Goal: Task Accomplishment & Management: Use online tool/utility

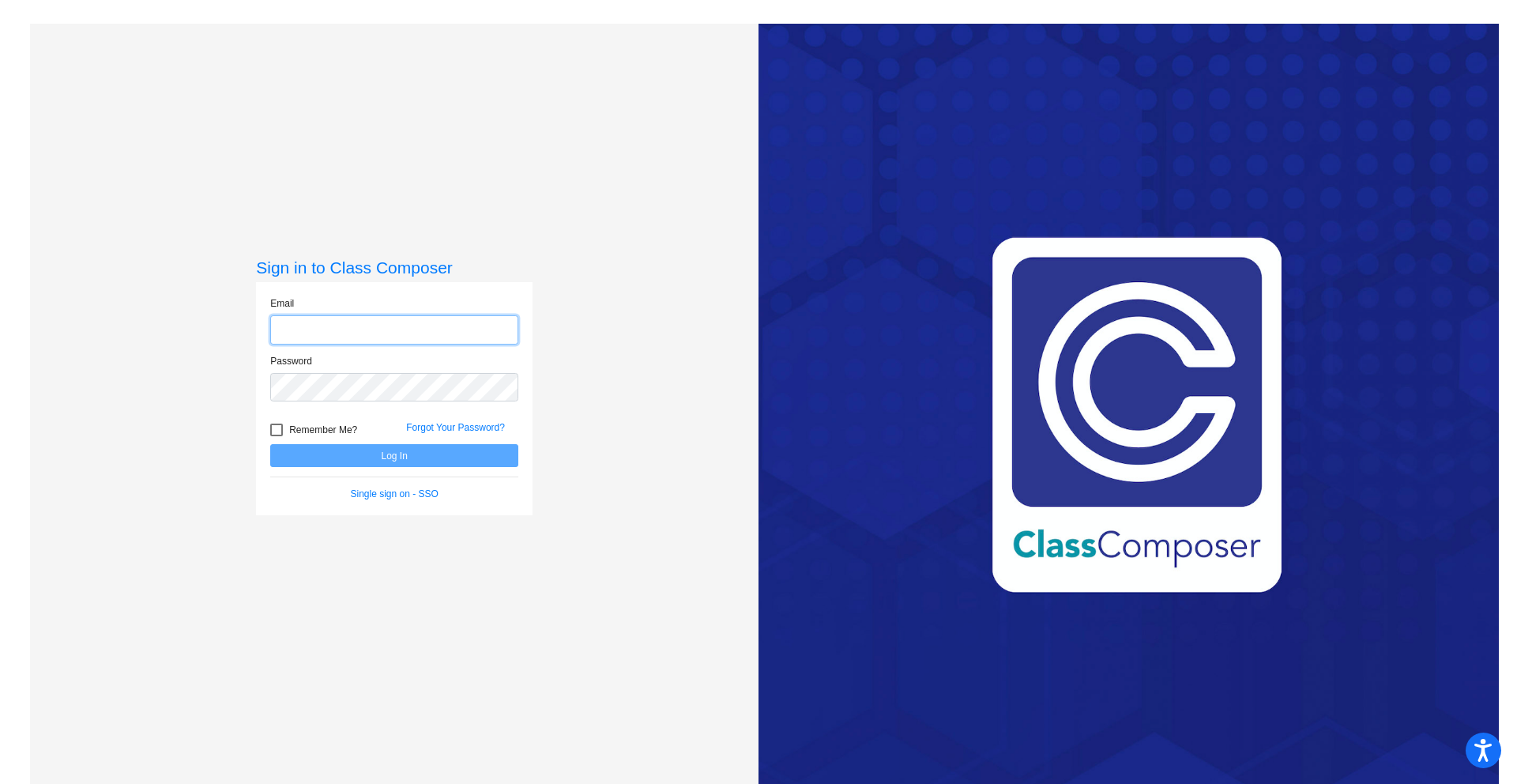
type input "[EMAIL_ADDRESS][DOMAIN_NAME]"
click at [313, 427] on span "Remember Me?" at bounding box center [323, 429] width 68 height 19
click at [277, 436] on input "Remember Me?" at bounding box center [276, 436] width 1 height 1
checkbox input "true"
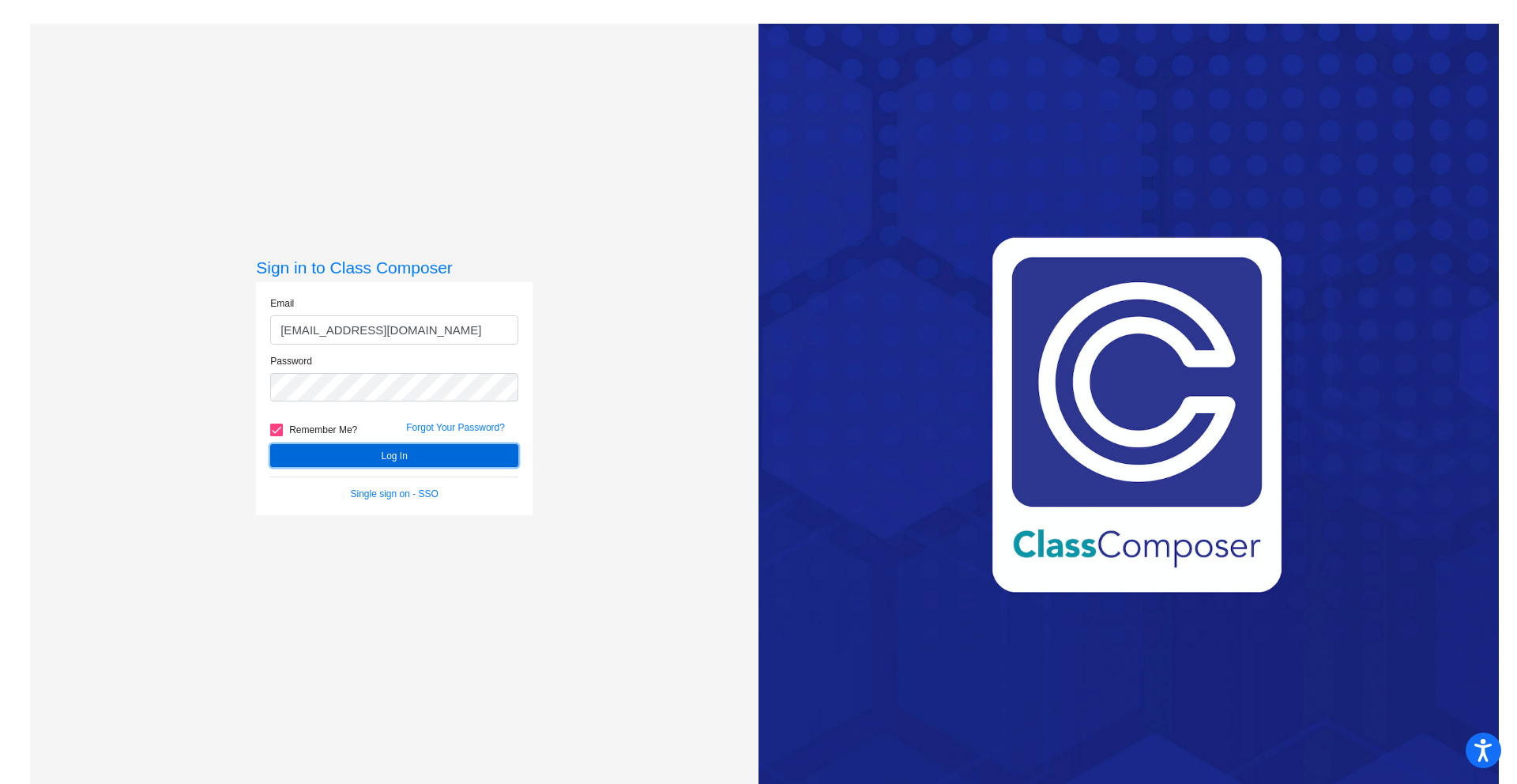
click at [331, 447] on button "Log In" at bounding box center [394, 456] width 248 height 23
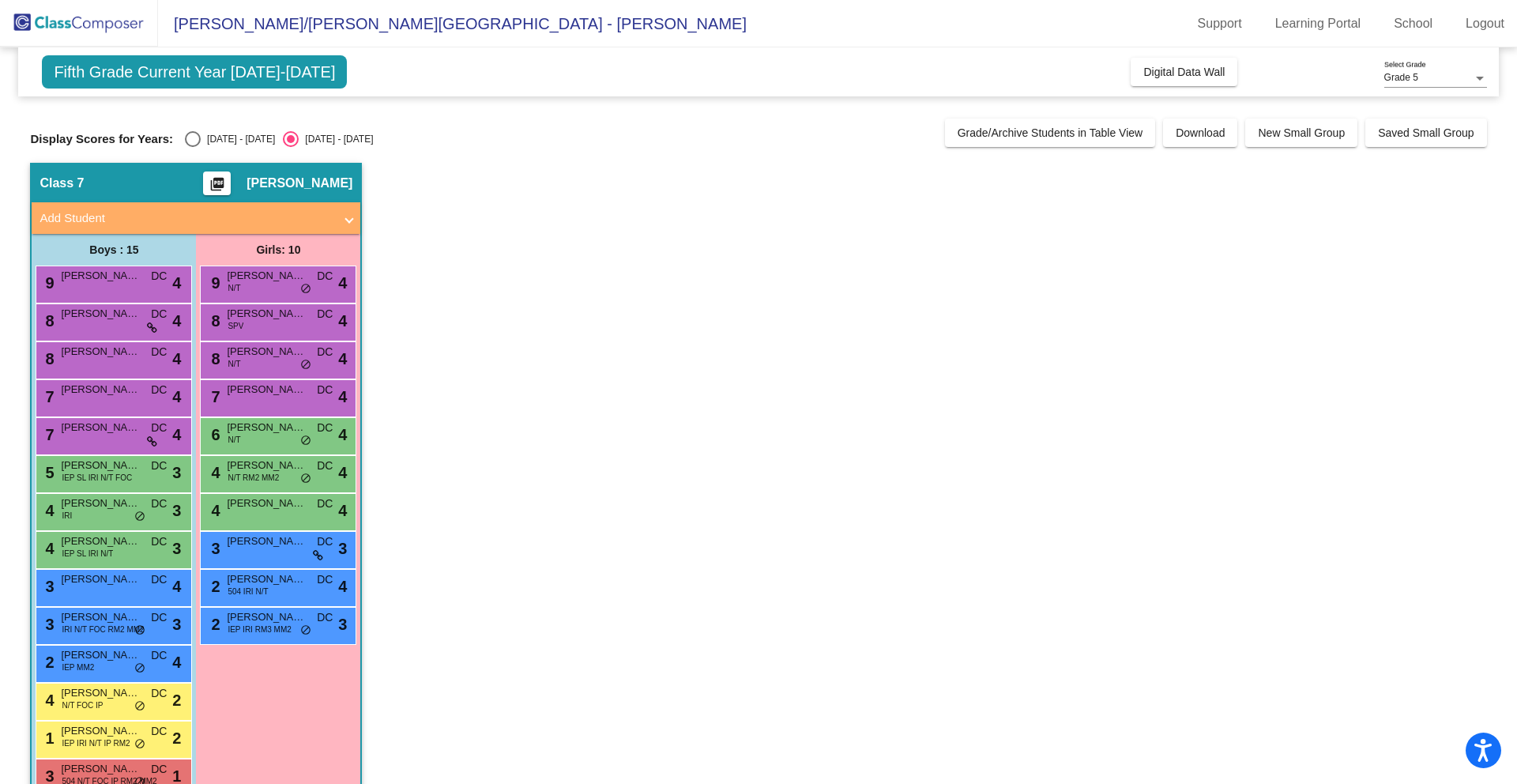
click at [284, 77] on span "Fifth Grade Current Year 2024-2025" at bounding box center [194, 72] width 305 height 33
click at [1184, 74] on span "Digital Data Wall" at bounding box center [1184, 72] width 82 height 13
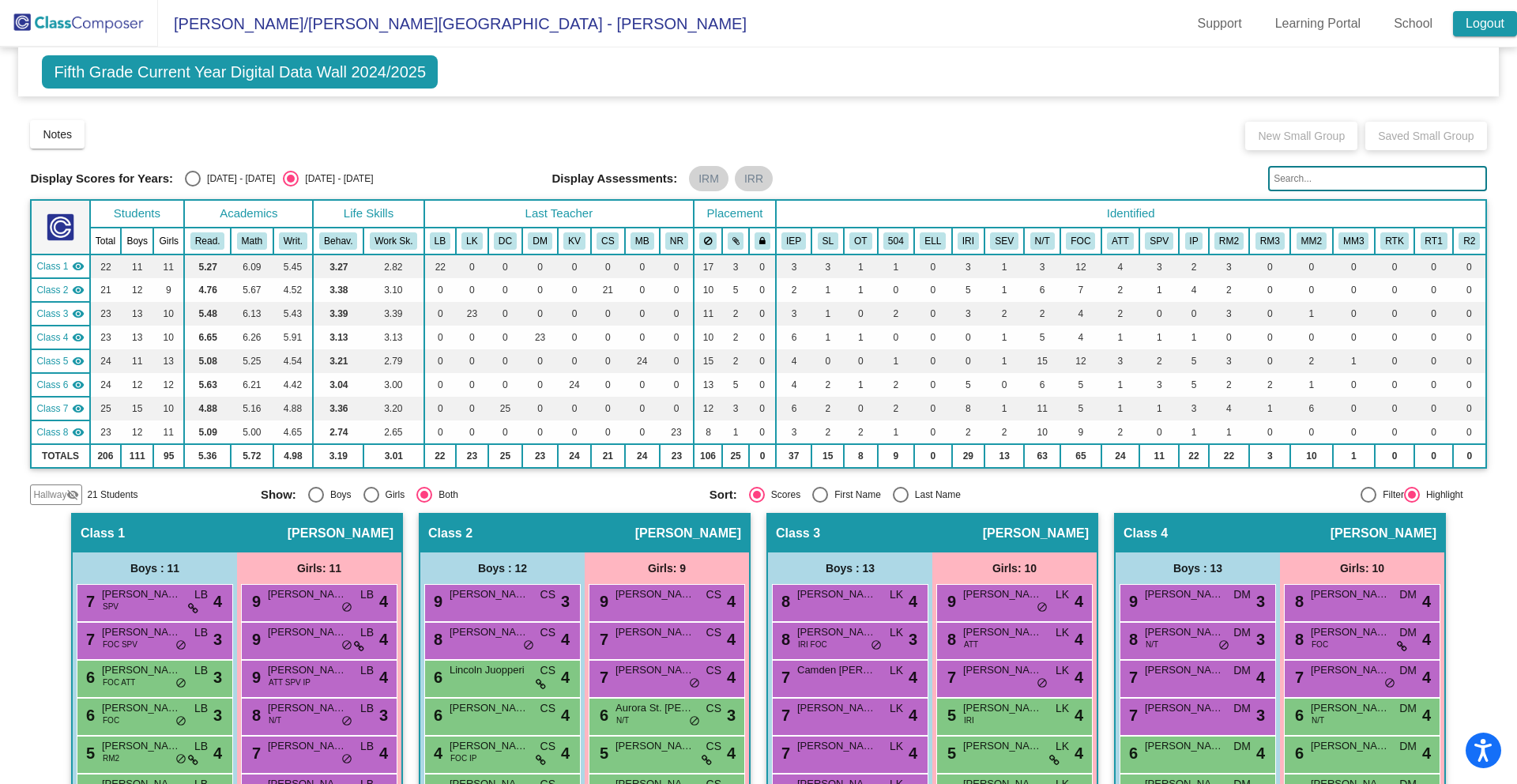
click at [1478, 20] on link "Logout" at bounding box center [1485, 23] width 64 height 25
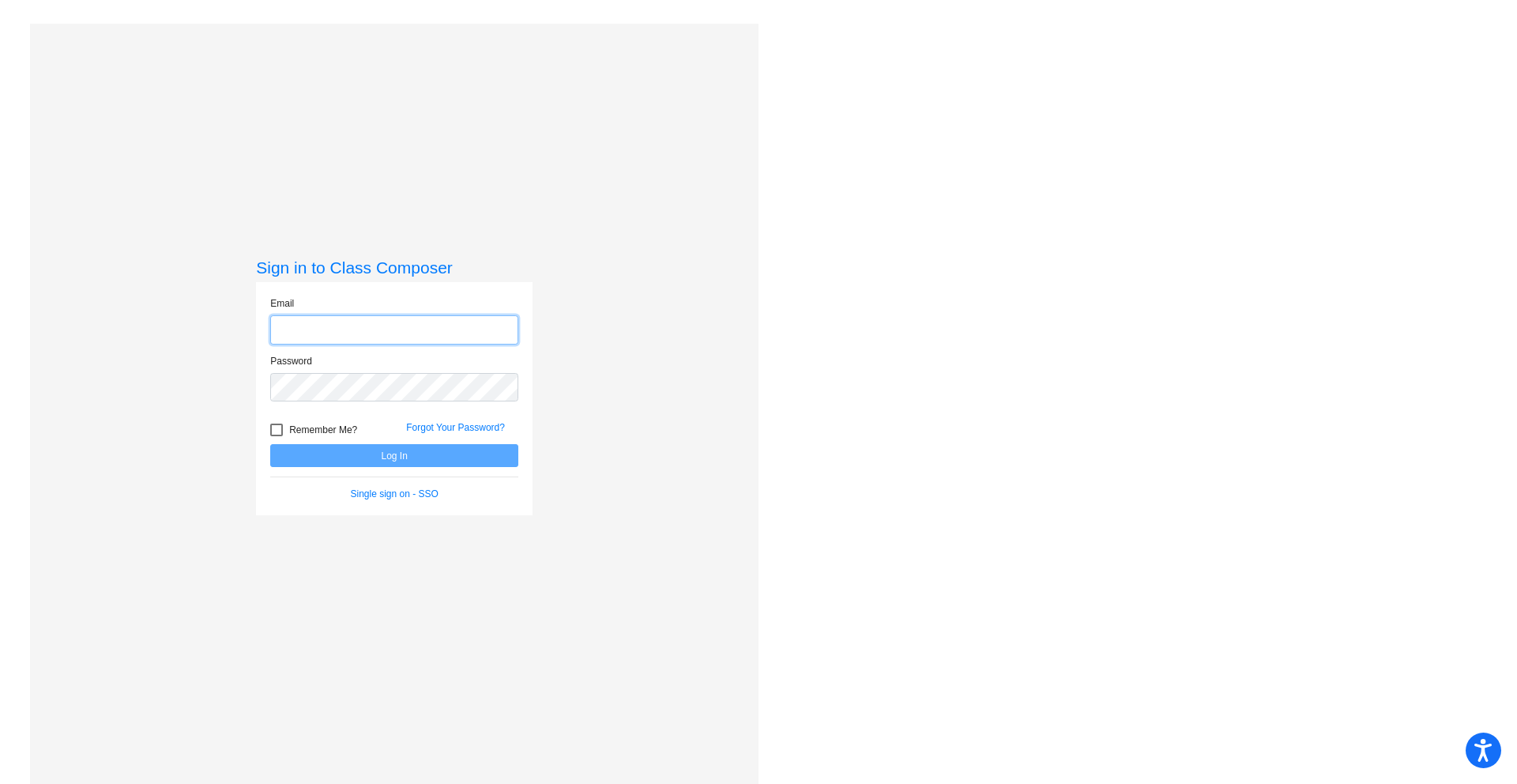
type input "collinsd@fowlervilleschools.org"
